Goal: Task Accomplishment & Management: Use online tool/utility

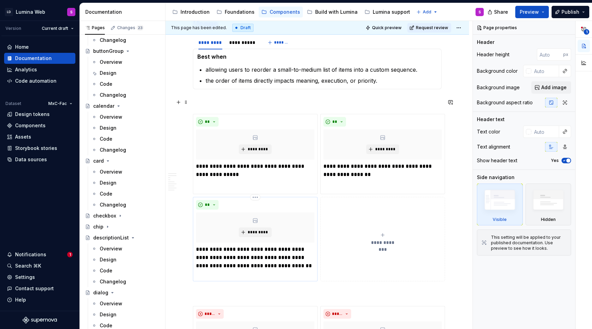
scroll to position [319, 0]
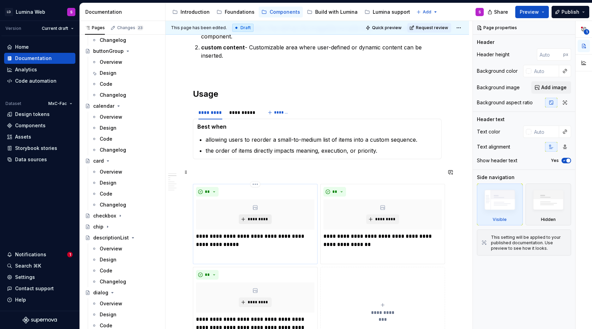
click at [260, 216] on span "*********" at bounding box center [257, 218] width 21 height 5
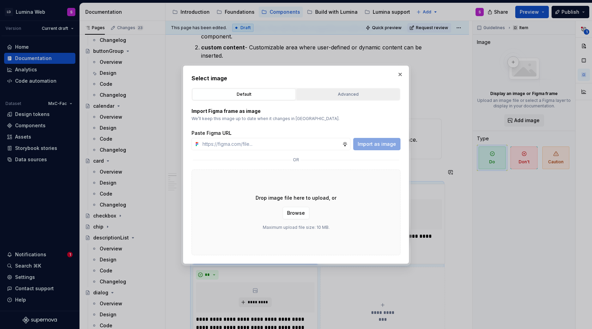
click at [336, 95] on div "Advanced" at bounding box center [348, 94] width 99 height 7
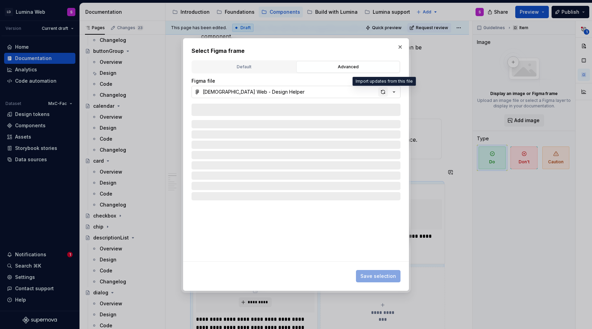
click at [382, 91] on div "button" at bounding box center [383, 92] width 10 height 10
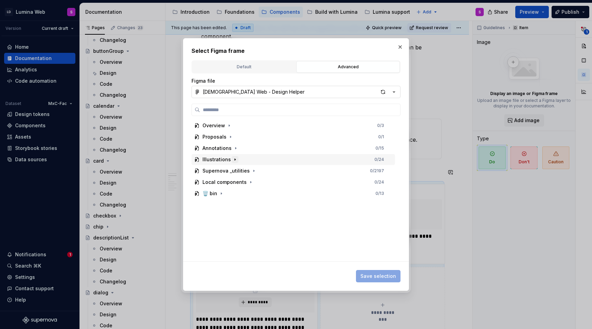
click at [235, 159] on icon "button" at bounding box center [234, 159] width 5 height 5
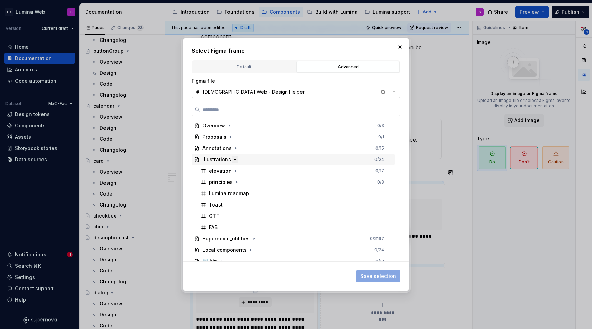
scroll to position [5, 0]
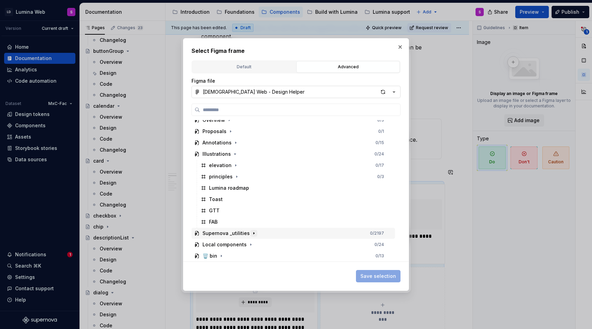
click at [251, 233] on icon "button" at bounding box center [253, 232] width 5 height 5
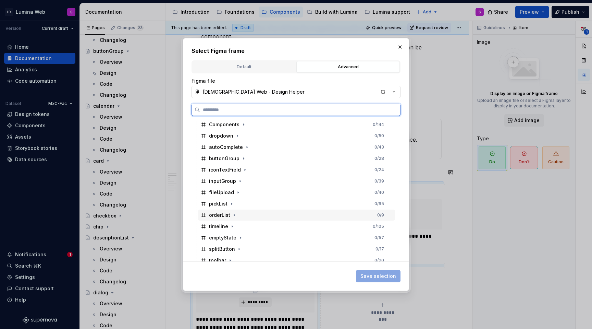
scroll to position [296, 0]
click at [234, 215] on icon "button" at bounding box center [234, 213] width 5 height 5
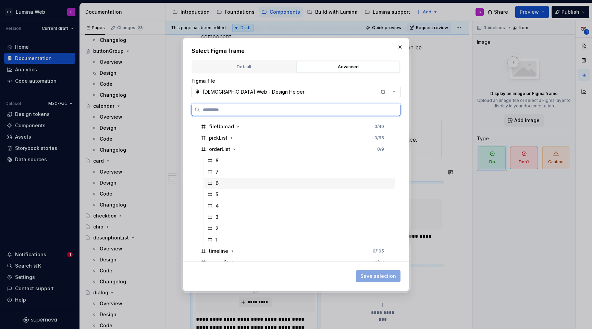
scroll to position [361, 0]
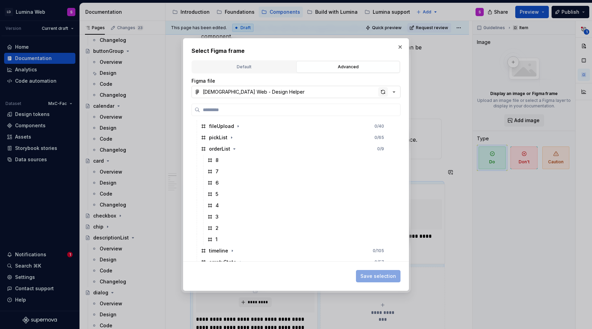
click at [382, 92] on div "button" at bounding box center [383, 92] width 10 height 10
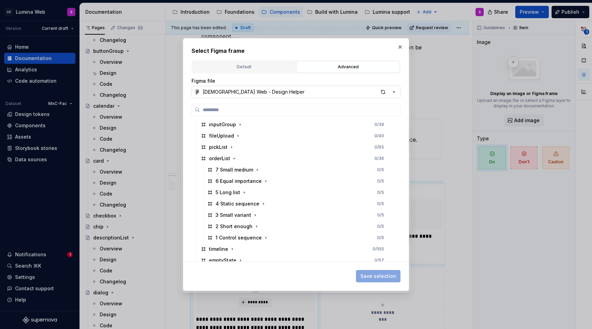
scroll to position [366, 0]
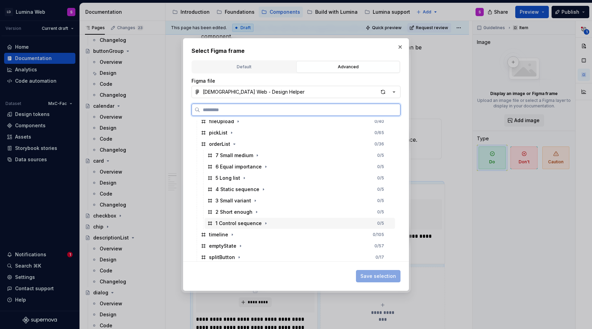
click at [226, 221] on div "1 Control sequence" at bounding box center [238, 223] width 46 height 7
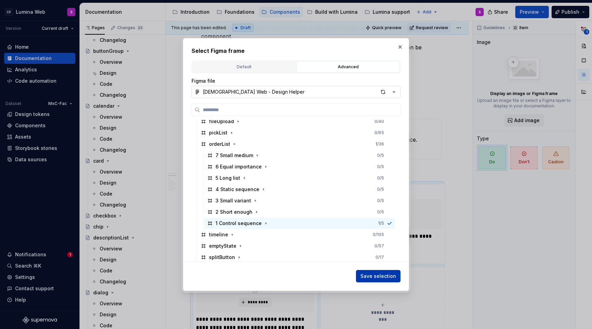
click at [385, 273] on span "Save selection" at bounding box center [378, 275] width 36 height 7
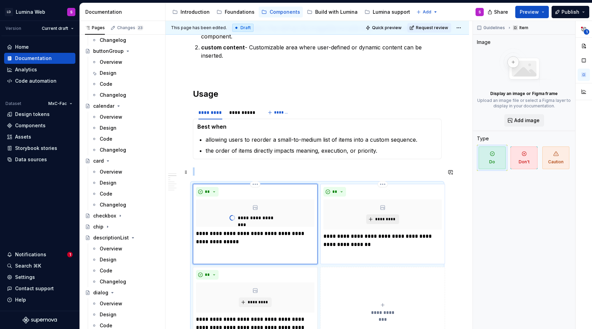
click at [380, 216] on span "*********" at bounding box center [385, 218] width 21 height 5
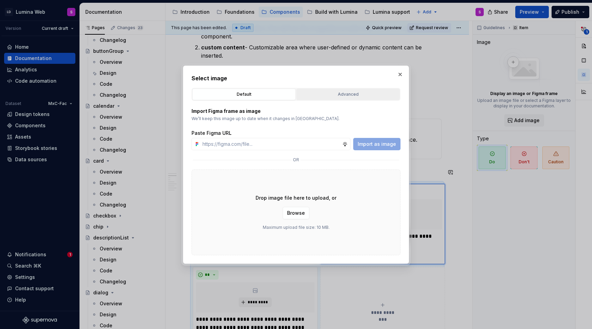
click at [356, 91] on div "Advanced" at bounding box center [348, 94] width 99 height 7
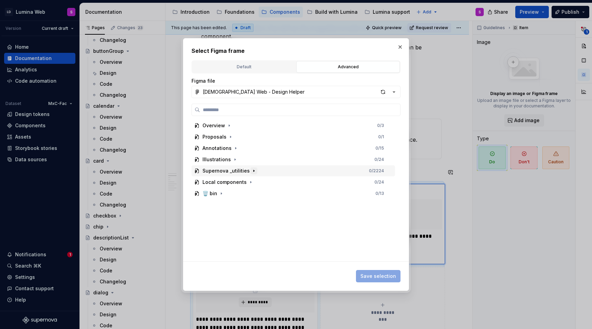
click at [251, 169] on icon "button" at bounding box center [253, 170] width 5 height 5
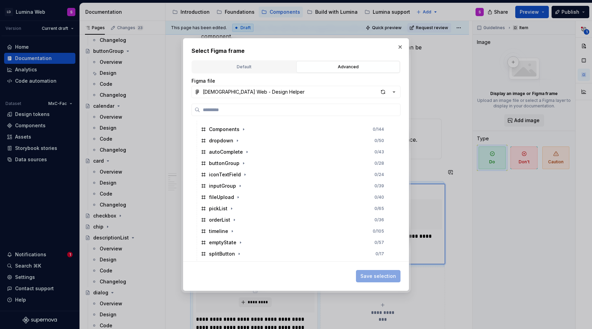
scroll to position [252, 0]
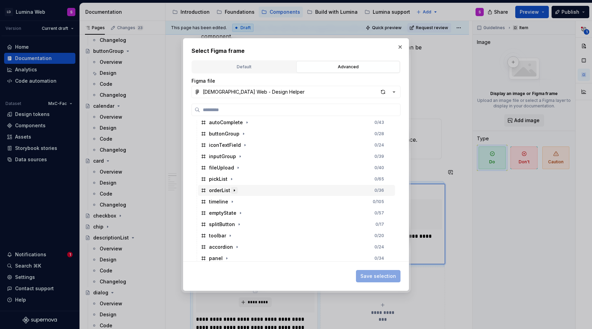
click at [234, 193] on button "button" at bounding box center [234, 190] width 7 height 7
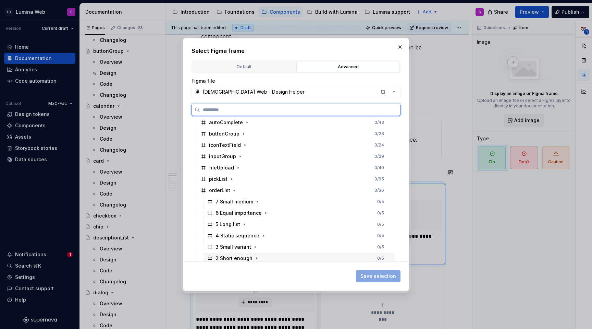
click at [231, 258] on div "2 Short enough" at bounding box center [233, 258] width 37 height 7
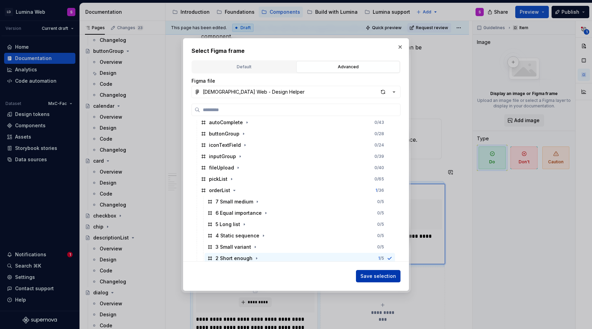
click at [370, 275] on span "Save selection" at bounding box center [378, 275] width 36 height 7
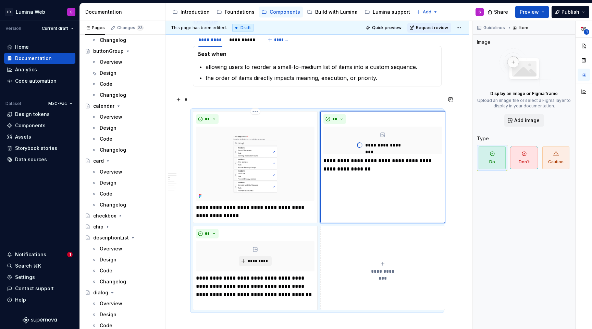
scroll to position [416, 0]
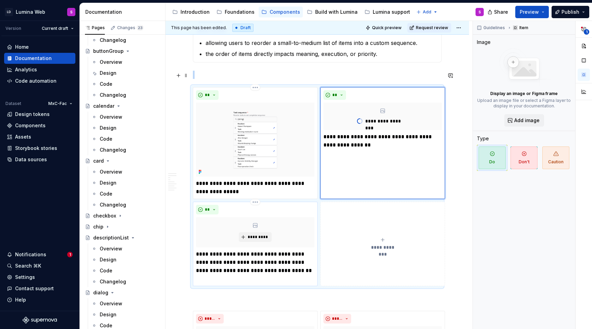
click at [262, 201] on div "**********" at bounding box center [255, 243] width 125 height 84
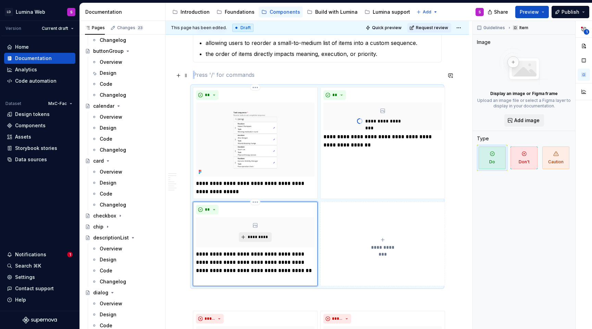
click at [258, 234] on span "*********" at bounding box center [257, 236] width 21 height 5
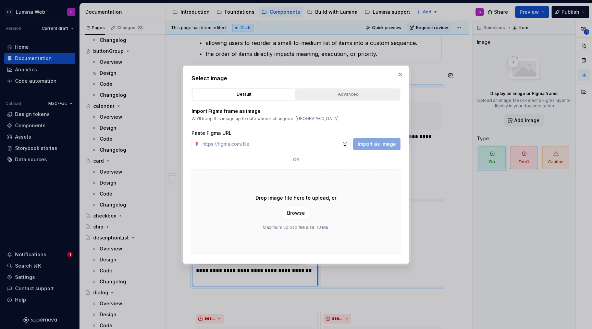
click at [348, 97] on button "Advanced" at bounding box center [347, 94] width 103 height 12
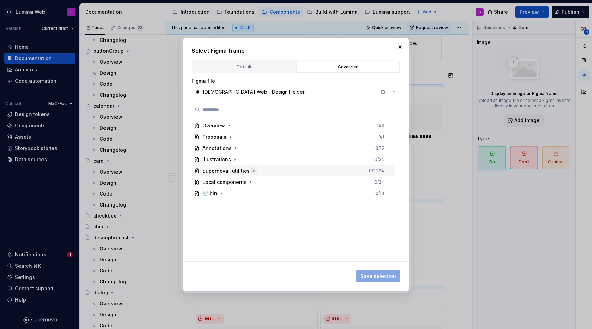
click at [252, 169] on icon "button" at bounding box center [253, 170] width 5 height 5
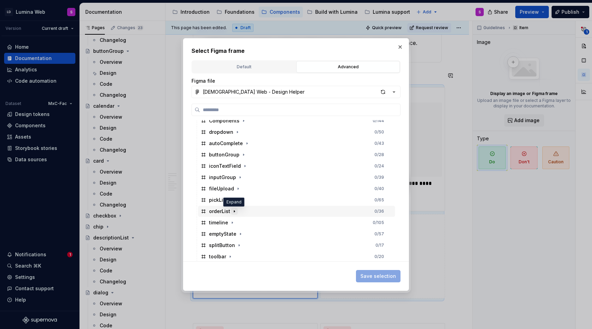
click at [234, 212] on icon "button" at bounding box center [234, 210] width 5 height 5
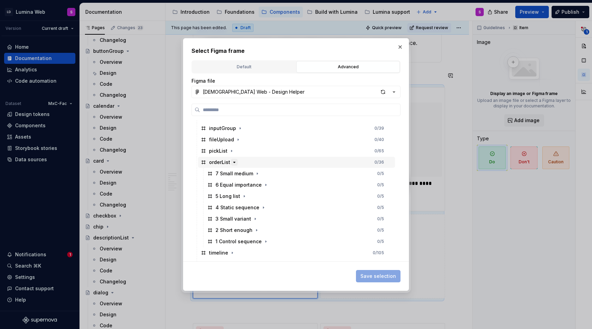
scroll to position [294, 0]
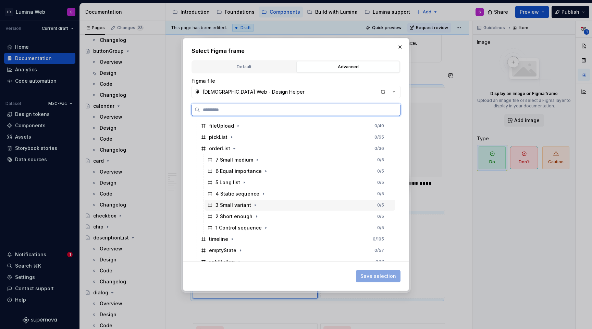
click at [228, 207] on div "3 Small variant" at bounding box center [233, 204] width 36 height 7
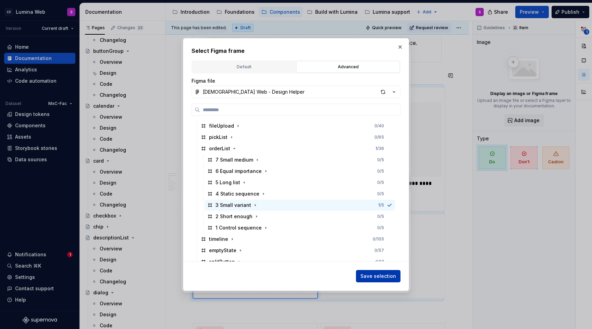
click at [374, 277] on span "Save selection" at bounding box center [378, 275] width 36 height 7
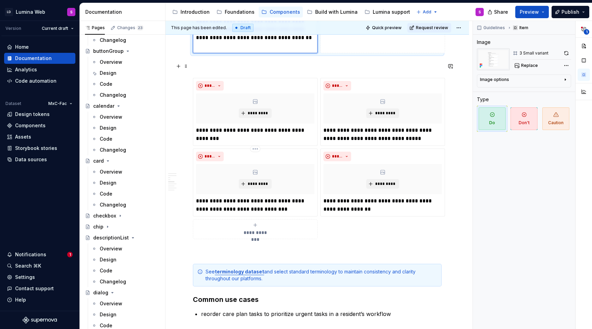
scroll to position [670, 0]
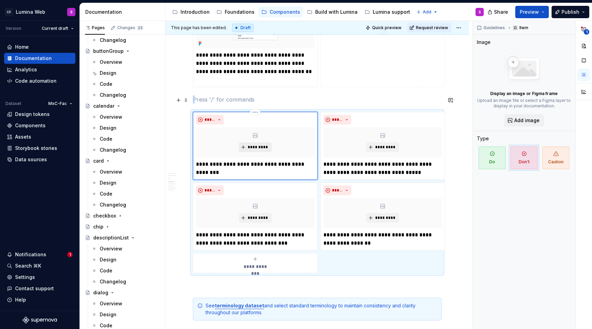
click at [268, 144] on span "*********" at bounding box center [257, 146] width 21 height 5
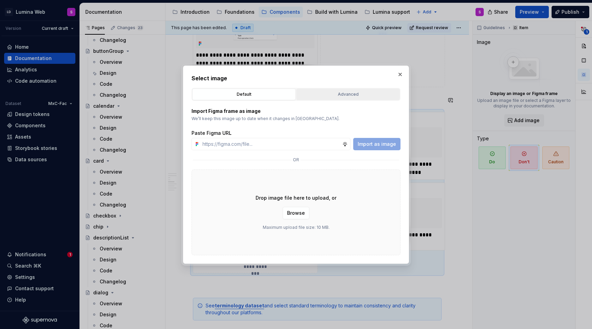
click at [360, 88] on button "Advanced" at bounding box center [347, 94] width 103 height 12
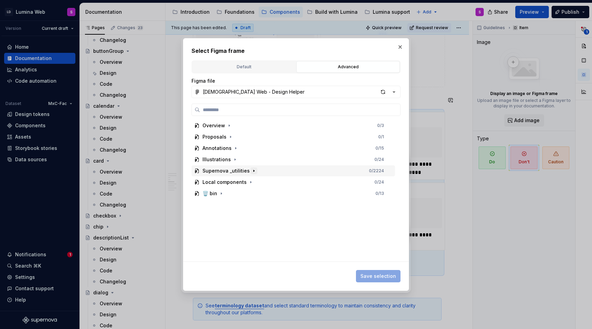
click at [252, 168] on icon "button" at bounding box center [253, 170] width 5 height 5
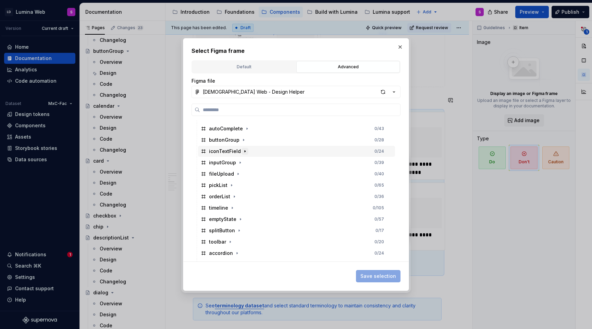
scroll to position [278, 0]
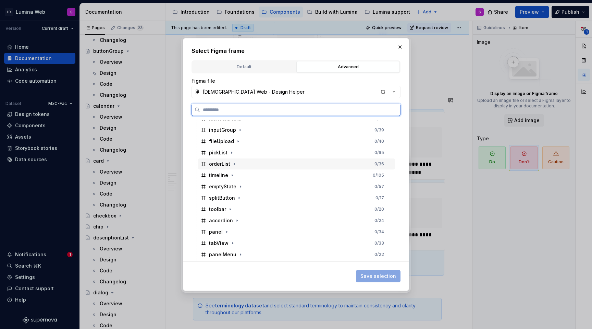
click at [233, 167] on div "orderList 0 / 36" at bounding box center [296, 163] width 197 height 11
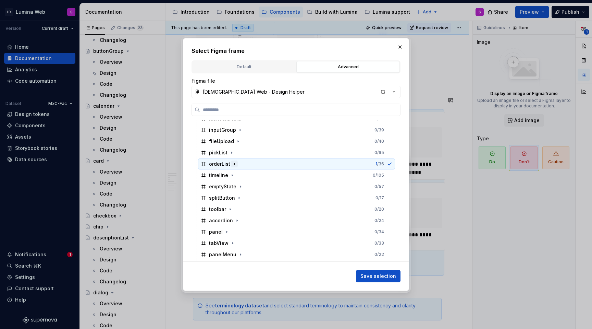
click at [234, 164] on icon "button" at bounding box center [234, 164] width 1 height 2
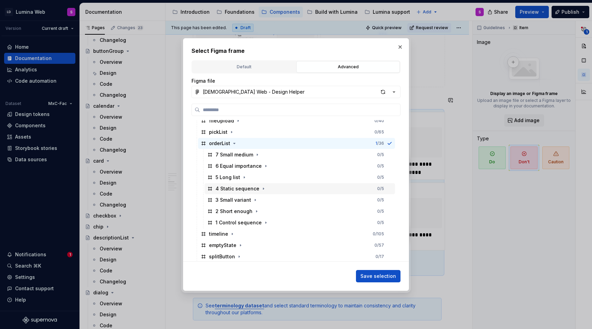
scroll to position [306, 0]
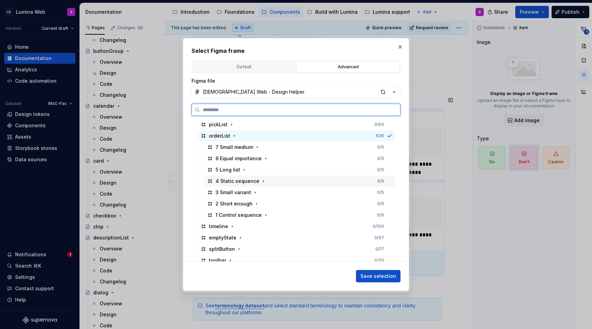
click at [224, 182] on div "4 Static sequence" at bounding box center [237, 180] width 44 height 7
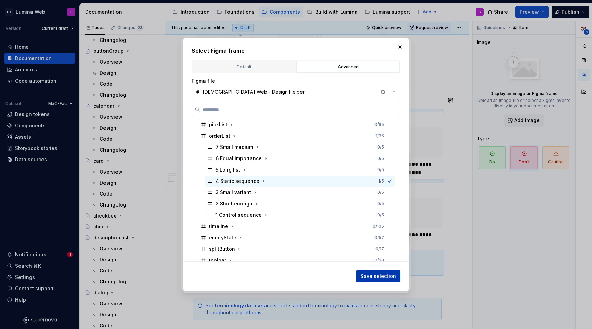
click at [393, 277] on span "Save selection" at bounding box center [378, 275] width 36 height 7
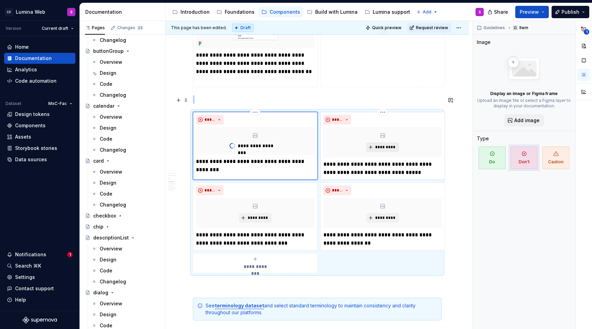
click at [385, 144] on span "*********" at bounding box center [385, 146] width 21 height 5
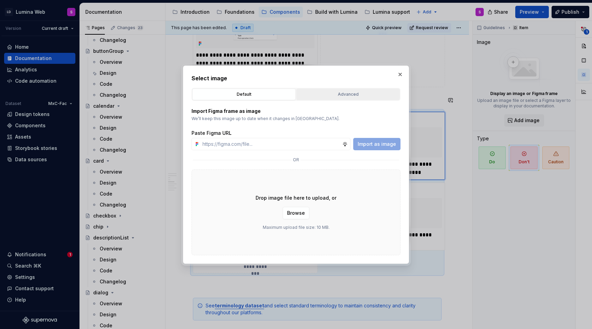
click at [355, 93] on div "Advanced" at bounding box center [348, 94] width 99 height 7
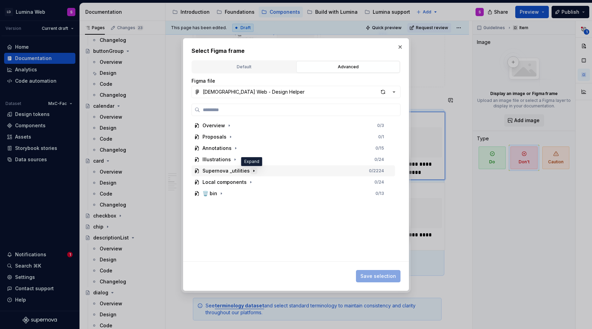
click at [253, 171] on icon "button" at bounding box center [253, 170] width 5 height 5
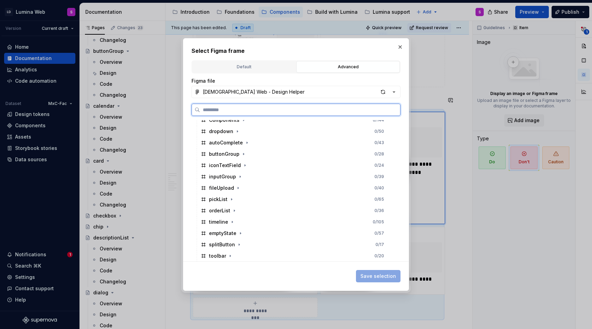
scroll to position [231, 0]
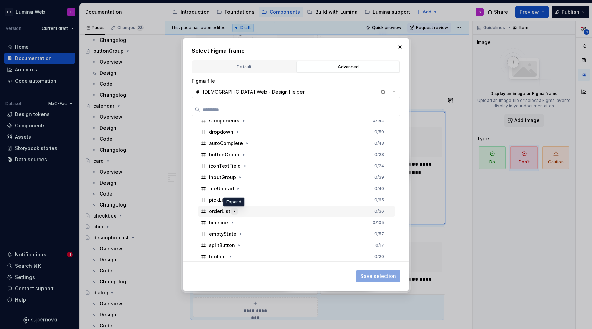
click at [234, 211] on icon "button" at bounding box center [234, 210] width 5 height 5
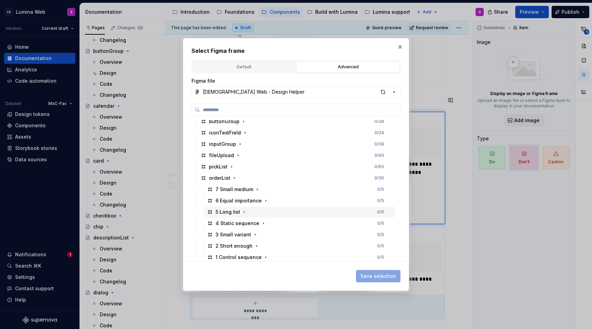
scroll to position [268, 0]
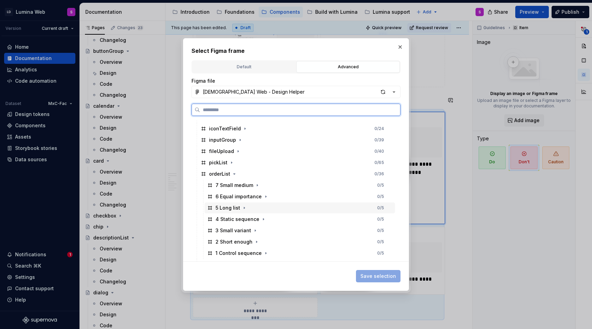
click at [228, 208] on div "5 Long list" at bounding box center [227, 207] width 25 height 7
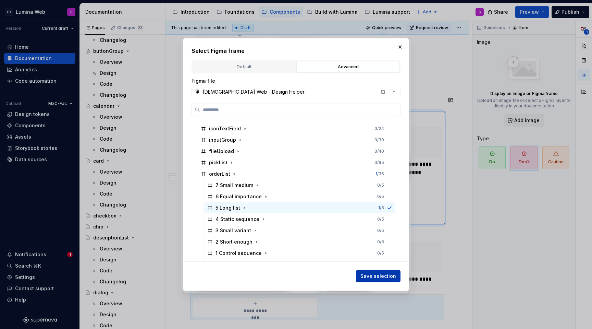
click at [382, 275] on span "Save selection" at bounding box center [378, 275] width 36 height 7
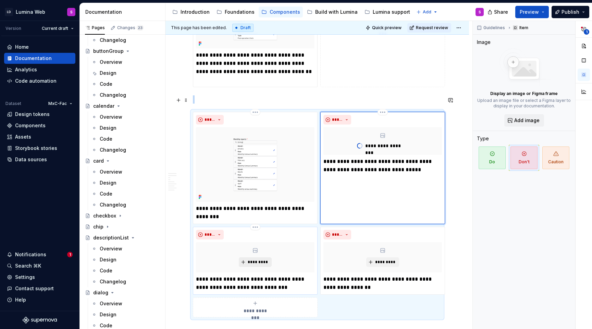
click at [260, 259] on span "*********" at bounding box center [257, 261] width 21 height 5
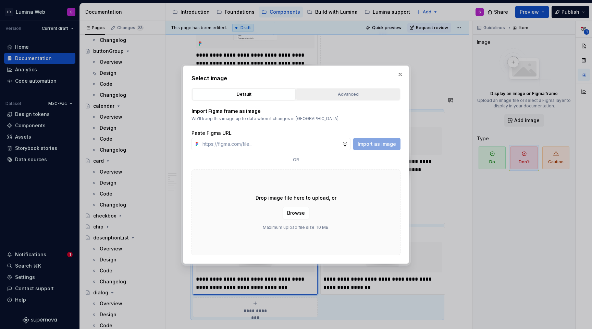
click at [339, 96] on div "Advanced" at bounding box center [348, 94] width 99 height 7
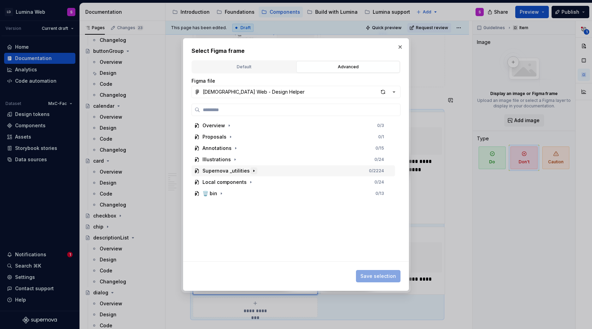
click at [252, 172] on icon "button" at bounding box center [253, 170] width 5 height 5
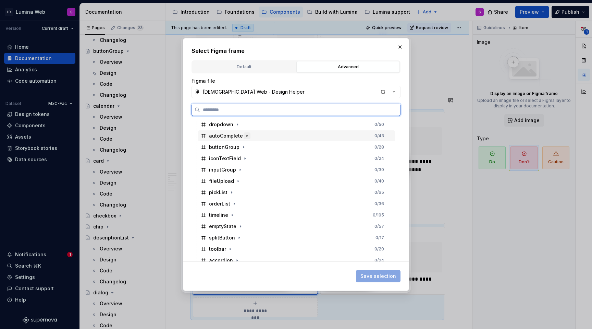
scroll to position [241, 0]
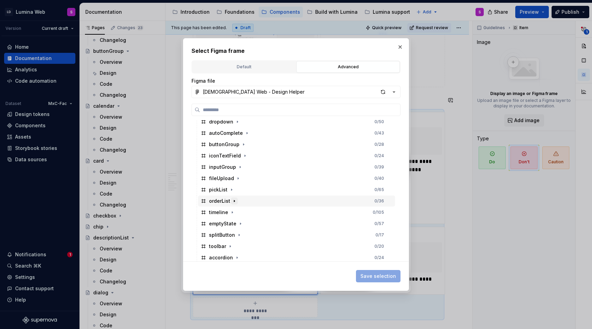
click at [236, 200] on icon "button" at bounding box center [234, 200] width 5 height 5
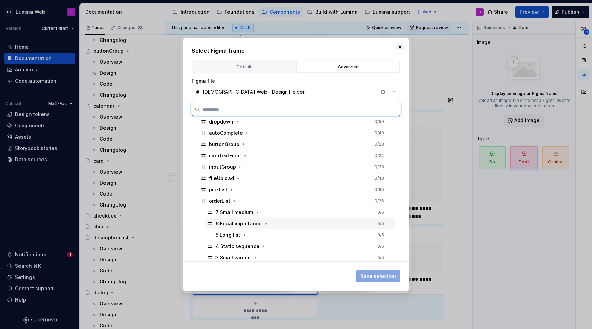
click at [236, 223] on div "6 Equal importance" at bounding box center [238, 223] width 46 height 7
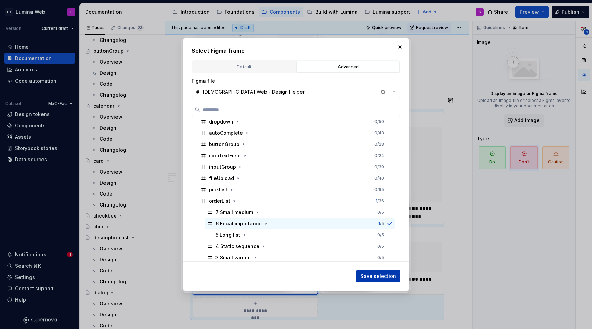
click at [375, 277] on span "Save selection" at bounding box center [378, 275] width 36 height 7
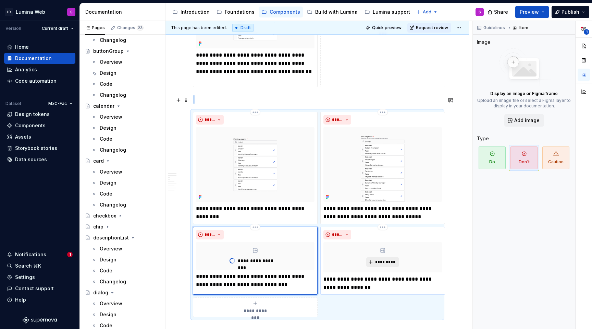
click at [381, 257] on button "*********" at bounding box center [382, 262] width 33 height 10
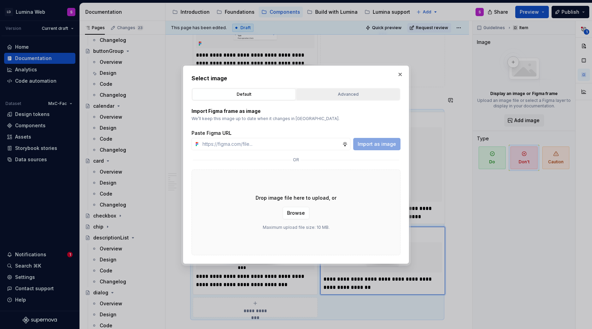
click at [343, 96] on div "Advanced" at bounding box center [348, 94] width 99 height 7
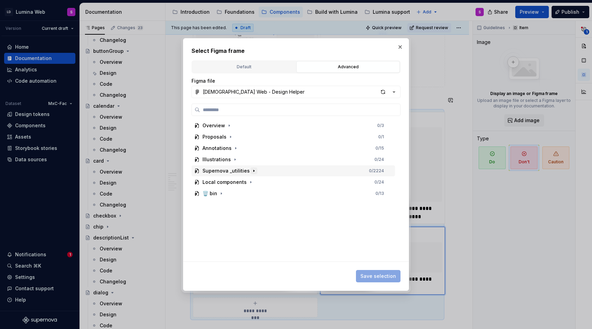
click at [252, 171] on icon "button" at bounding box center [253, 170] width 5 height 5
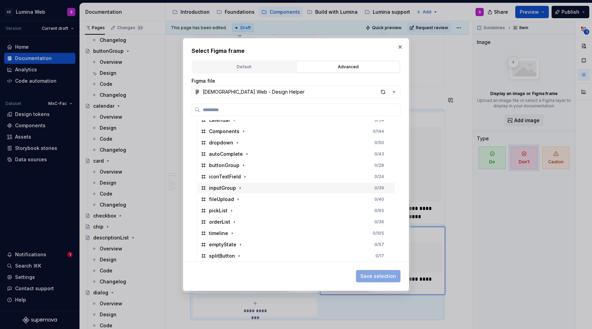
scroll to position [223, 0]
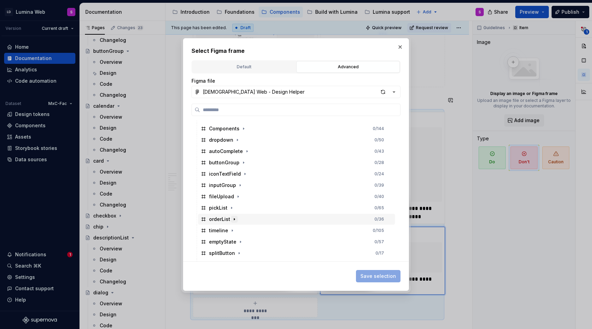
click at [232, 218] on icon "button" at bounding box center [234, 218] width 5 height 5
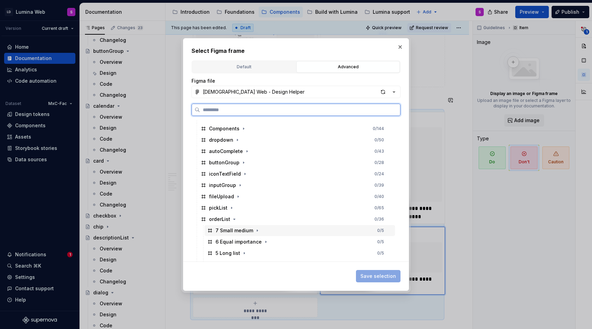
click at [232, 228] on div "7 Small medium" at bounding box center [234, 230] width 38 height 7
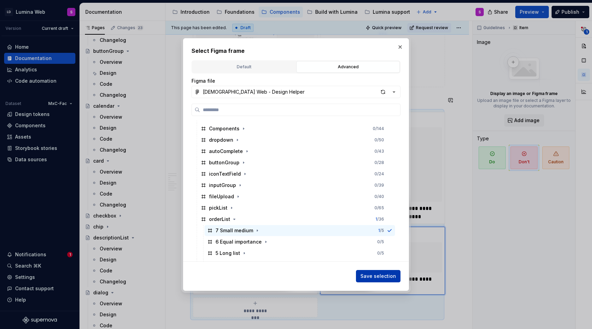
click at [375, 276] on span "Save selection" at bounding box center [378, 275] width 36 height 7
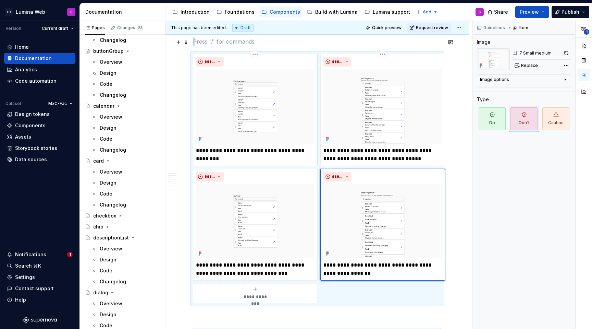
scroll to position [745, 0]
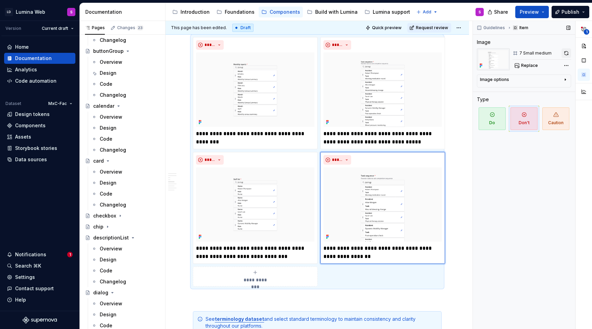
click at [566, 55] on button "button" at bounding box center [566, 53] width 10 height 10
type textarea "*"
click at [30, 156] on div "Data sources" at bounding box center [31, 159] width 32 height 7
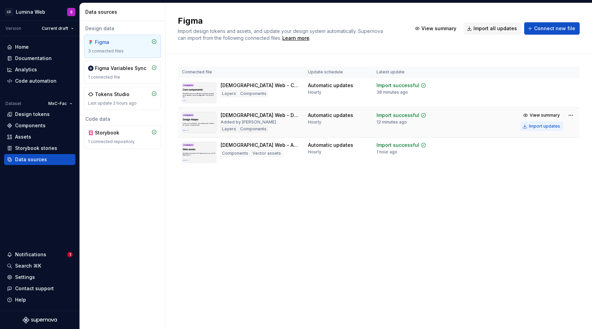
click at [547, 126] on div "Import updates" at bounding box center [544, 125] width 31 height 5
